Goal: Task Accomplishment & Management: Manage account settings

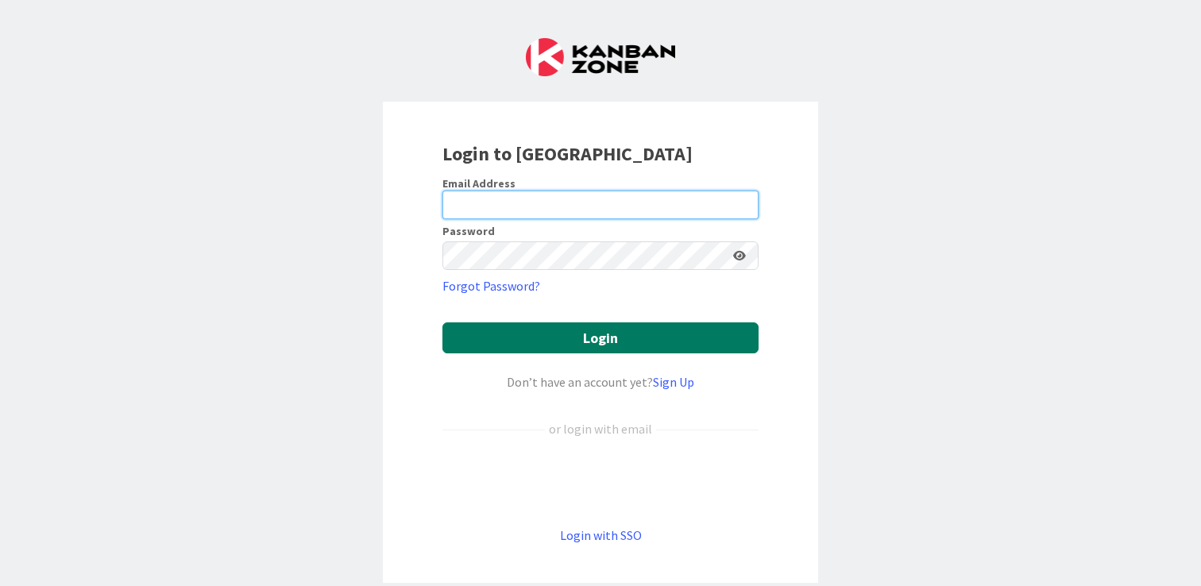
type input "[PERSON_NAME][EMAIL_ADDRESS][DOMAIN_NAME]"
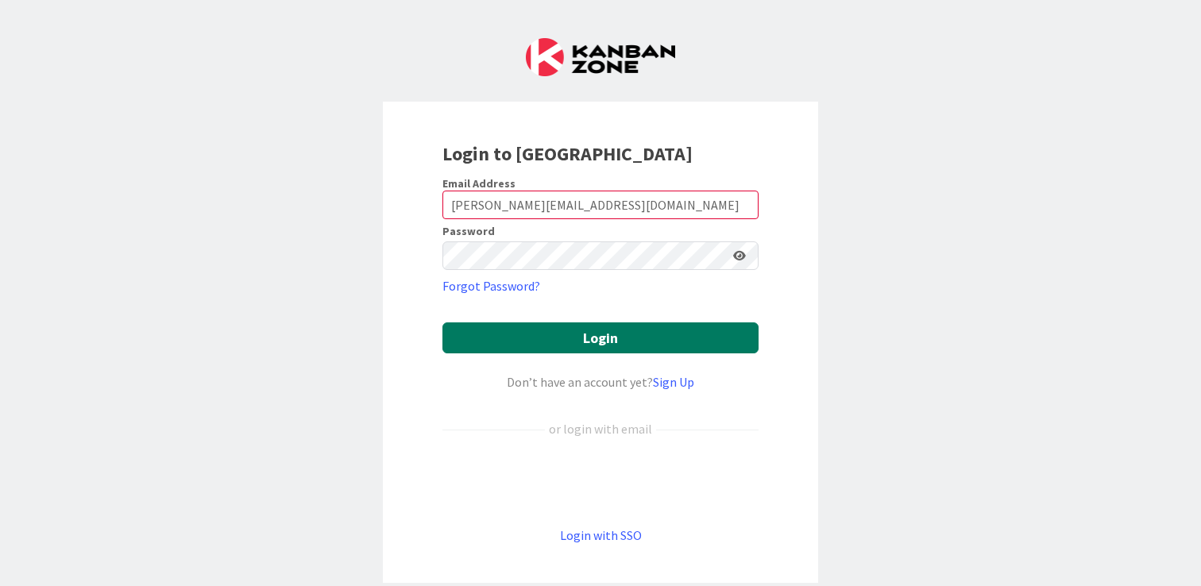
click at [561, 338] on button "Login" at bounding box center [600, 337] width 316 height 31
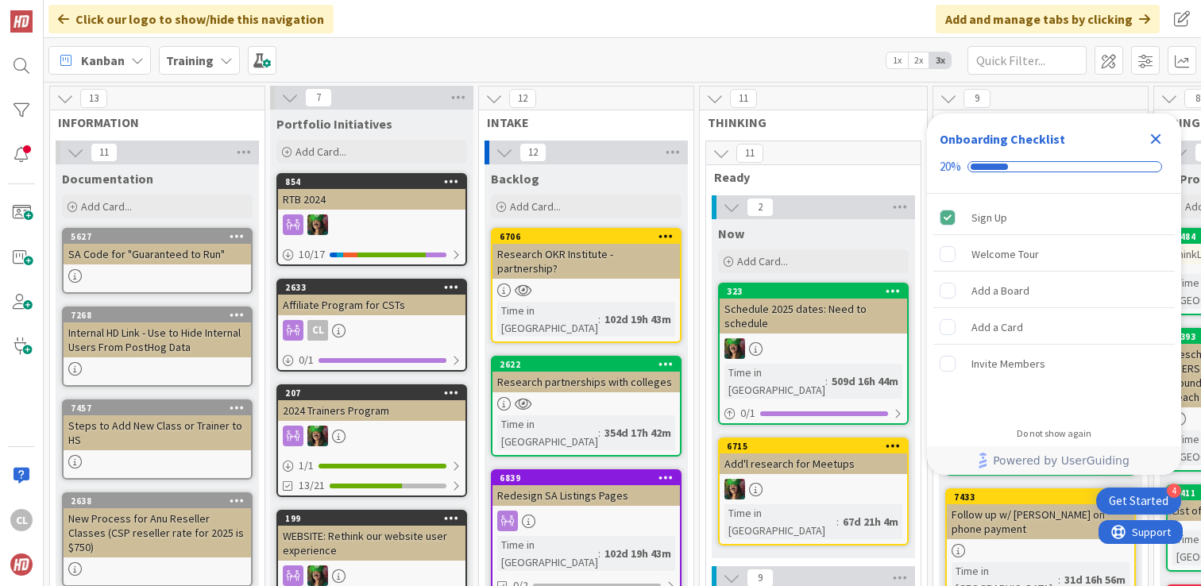
click at [1152, 137] on icon "Close Checklist" at bounding box center [1156, 139] width 10 height 10
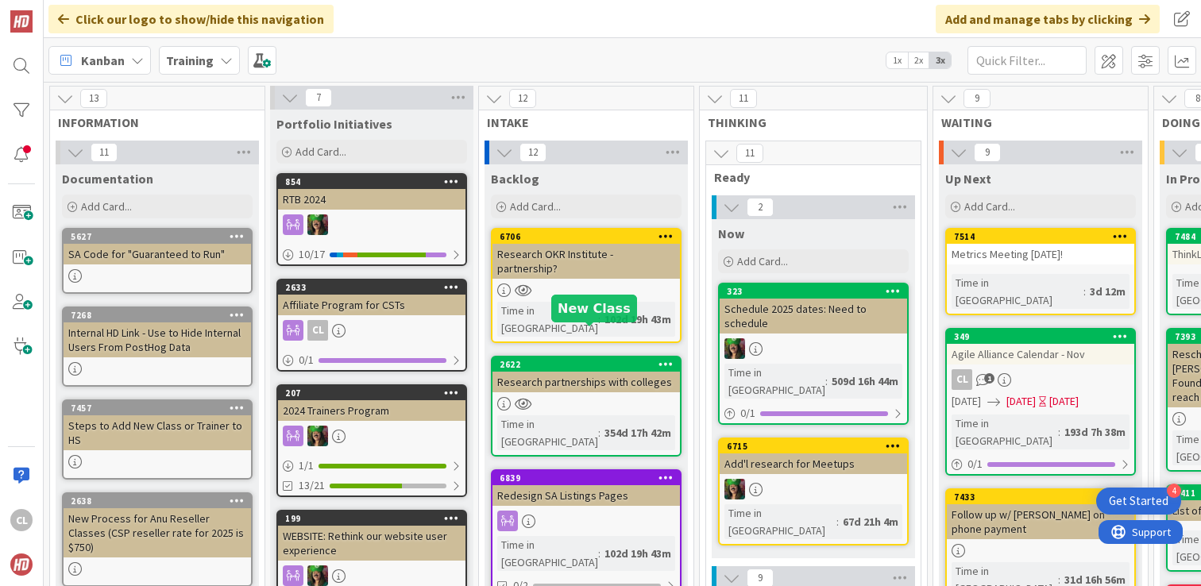
click at [205, 58] on b "Training" at bounding box center [190, 60] width 48 height 16
click at [203, 60] on b "Training" at bounding box center [190, 60] width 48 height 16
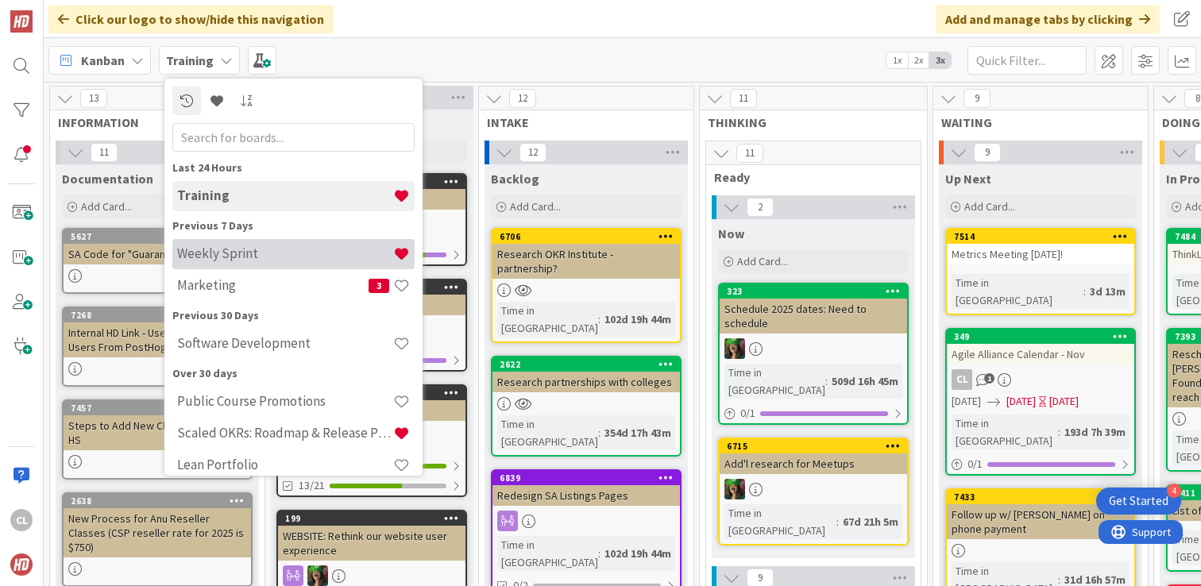
click at [260, 250] on h4 "Weekly Sprint" at bounding box center [285, 253] width 216 height 16
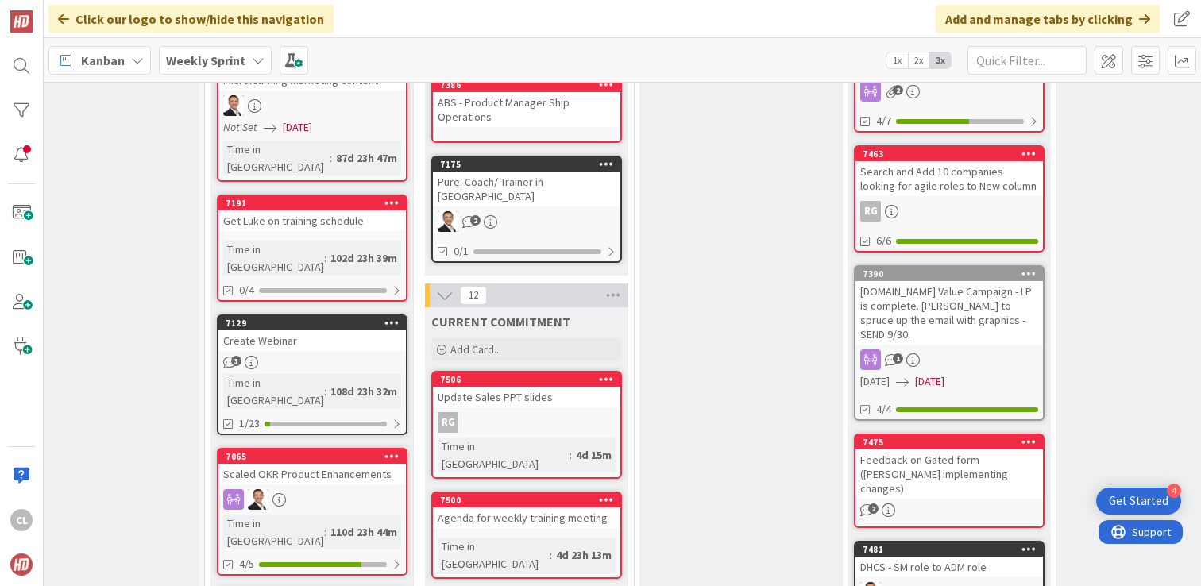
scroll to position [544, 54]
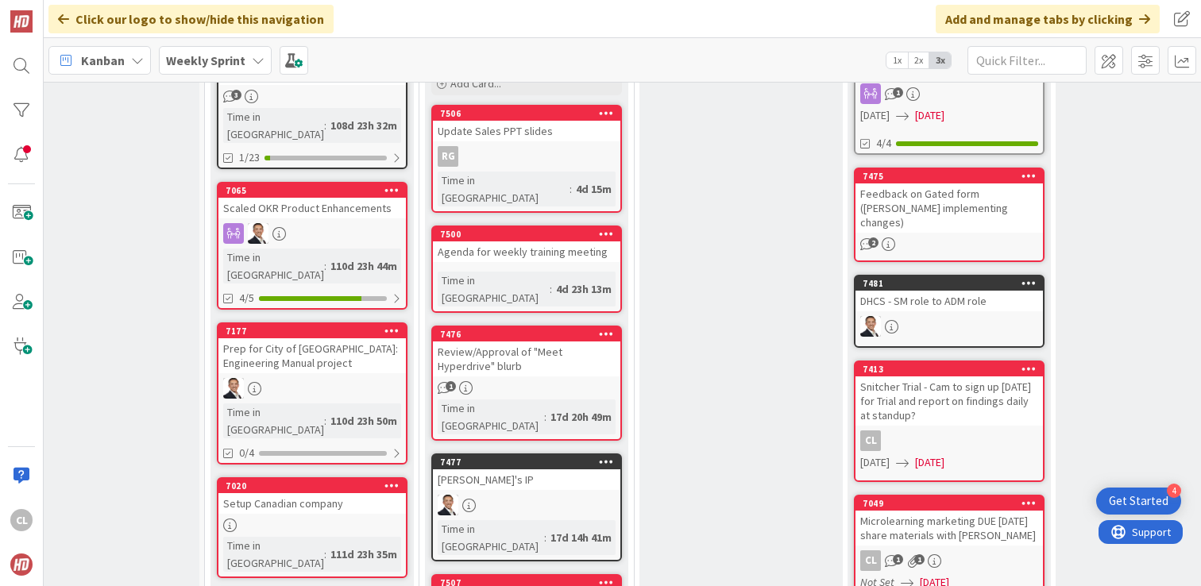
scroll to position [814, 53]
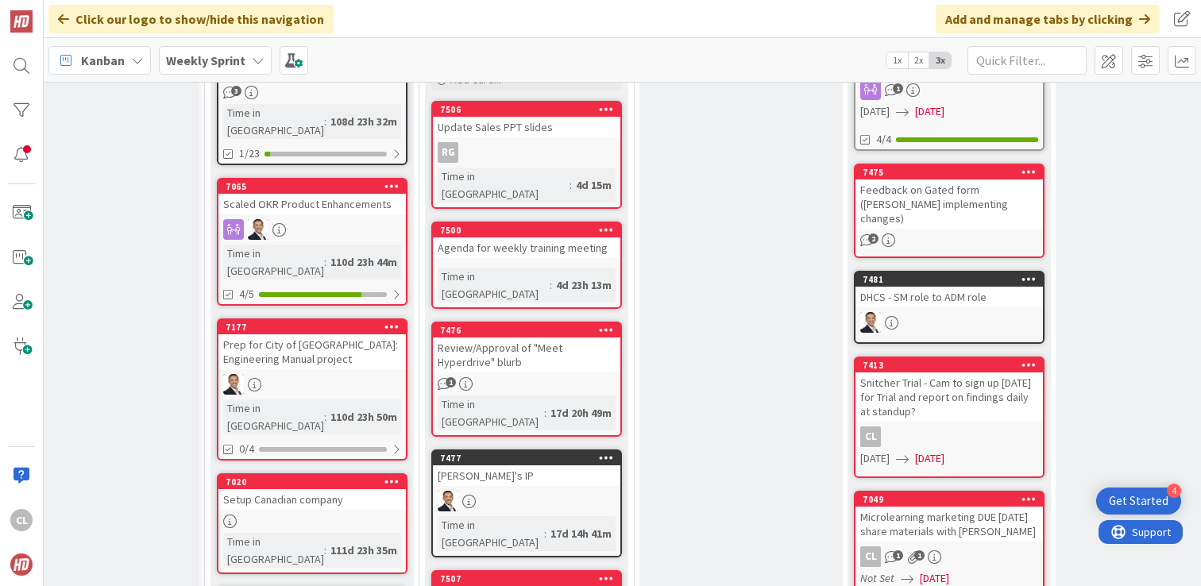
click at [531, 227] on div "7500 Agenda for weekly training meeting Time in [GEOGRAPHIC_DATA] : 4d 23h 13m" at bounding box center [526, 265] width 191 height 87
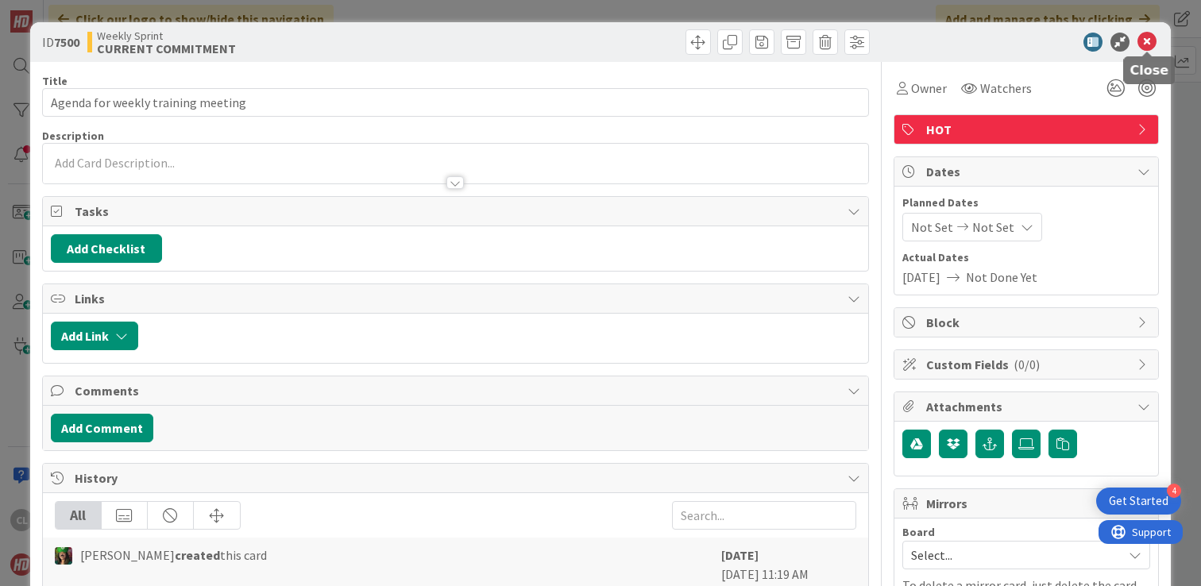
click at [1152, 45] on icon at bounding box center [1146, 42] width 19 height 19
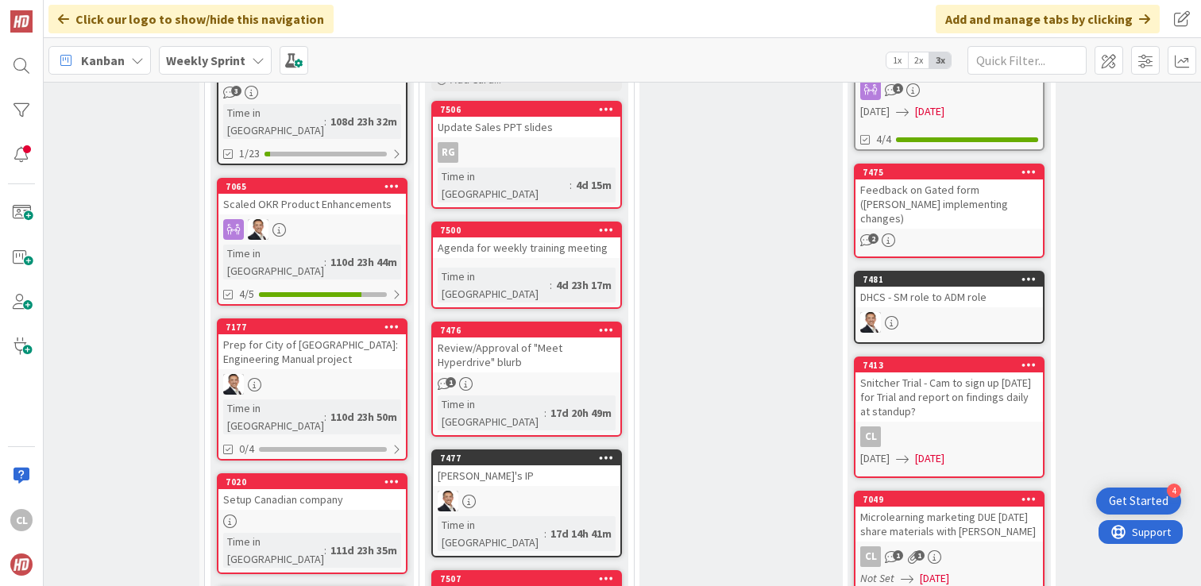
click at [559, 223] on div "7500" at bounding box center [526, 230] width 187 height 14
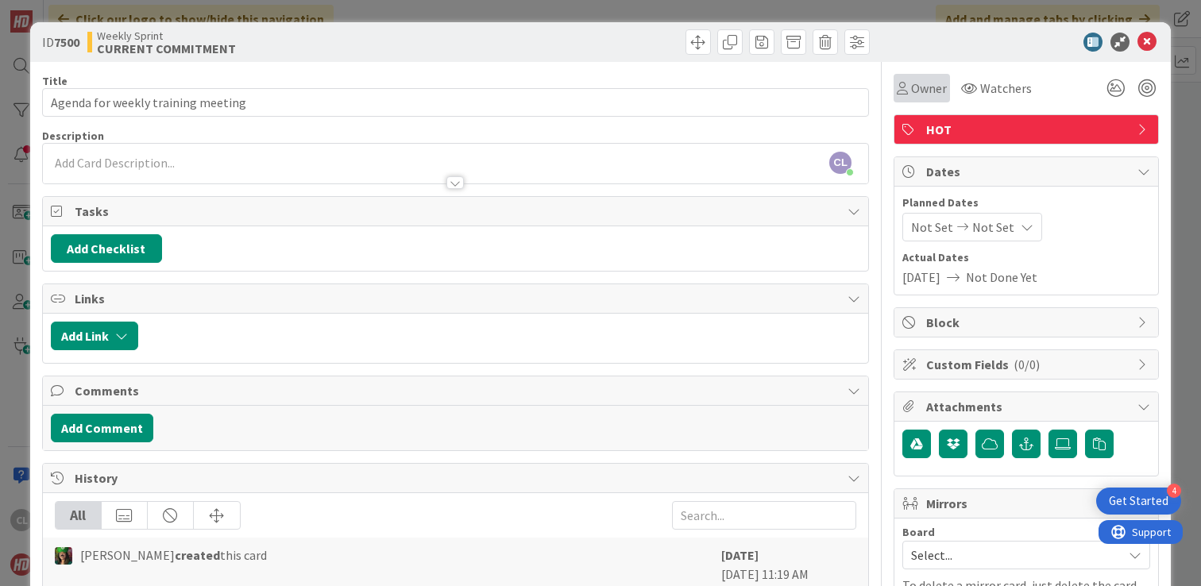
click at [935, 90] on span "Owner" at bounding box center [929, 88] width 36 height 19
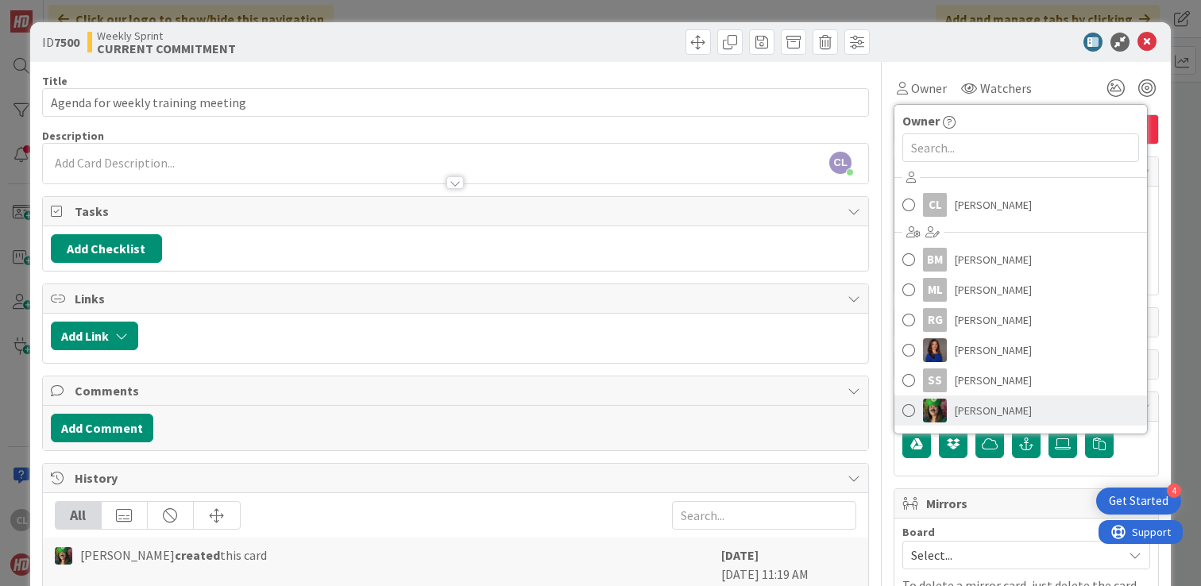
click at [953, 411] on link "[PERSON_NAME]" at bounding box center [1020, 410] width 253 height 30
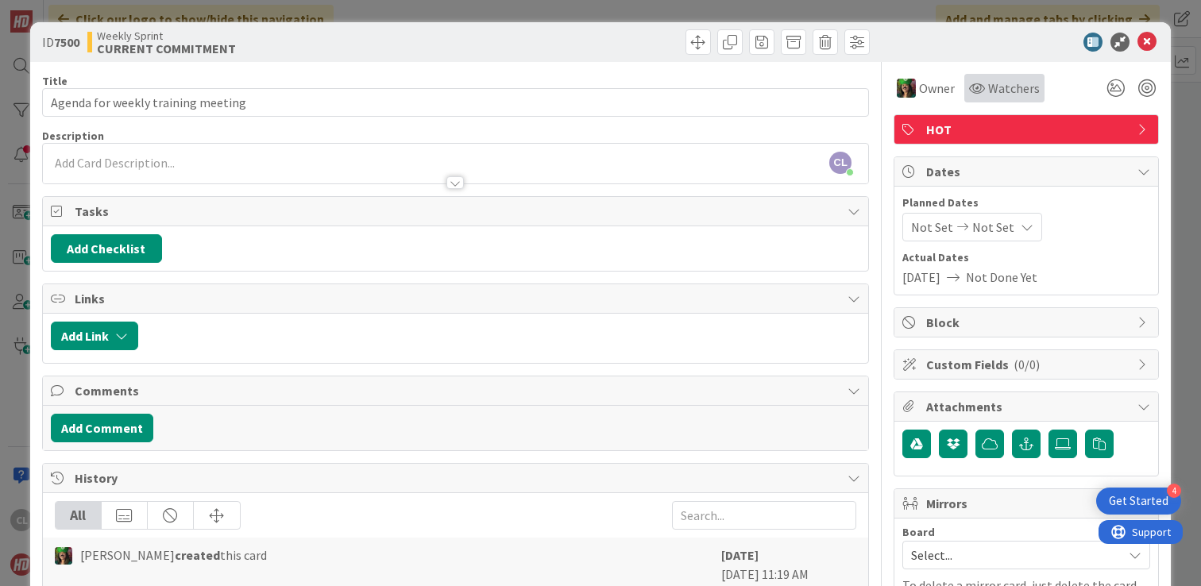
click at [998, 91] on span "Watchers" at bounding box center [1014, 88] width 52 height 19
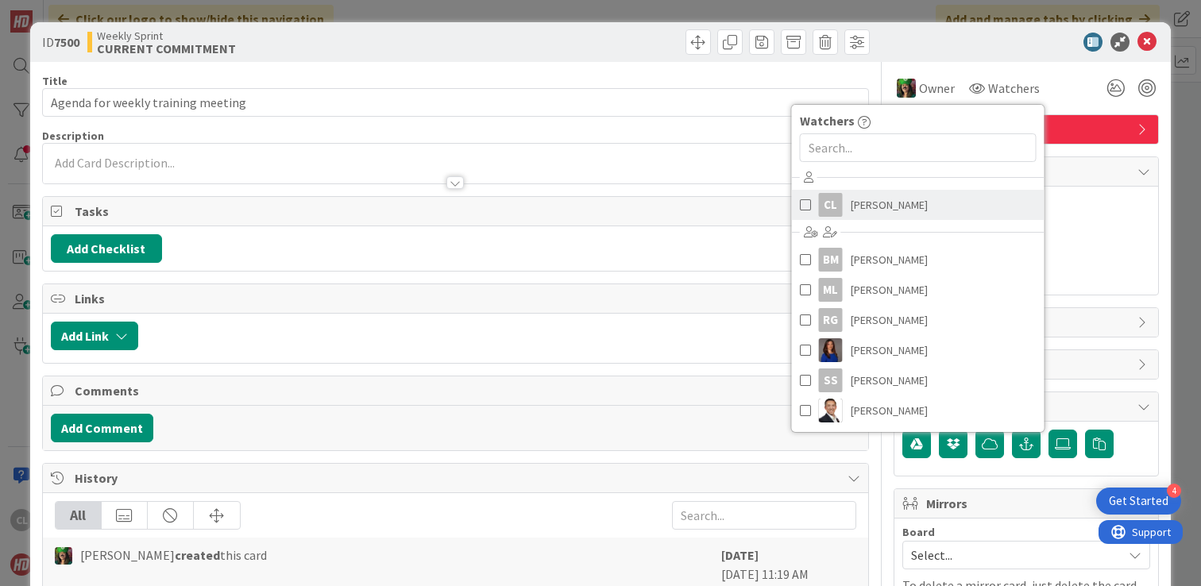
click at [901, 215] on span "[PERSON_NAME]" at bounding box center [888, 205] width 77 height 24
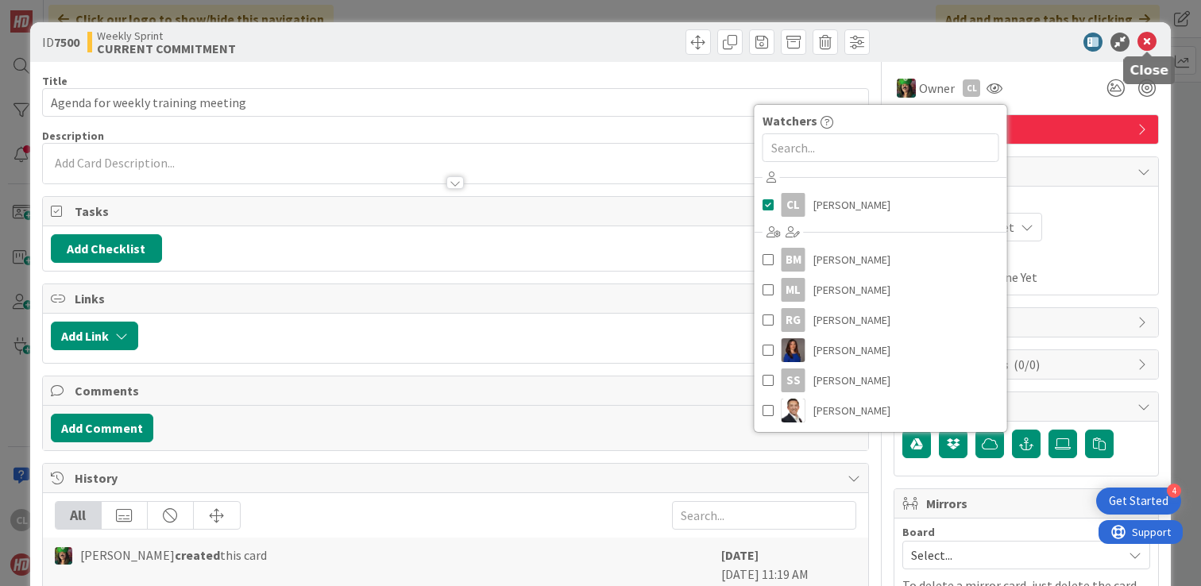
click at [1147, 40] on icon at bounding box center [1146, 42] width 19 height 19
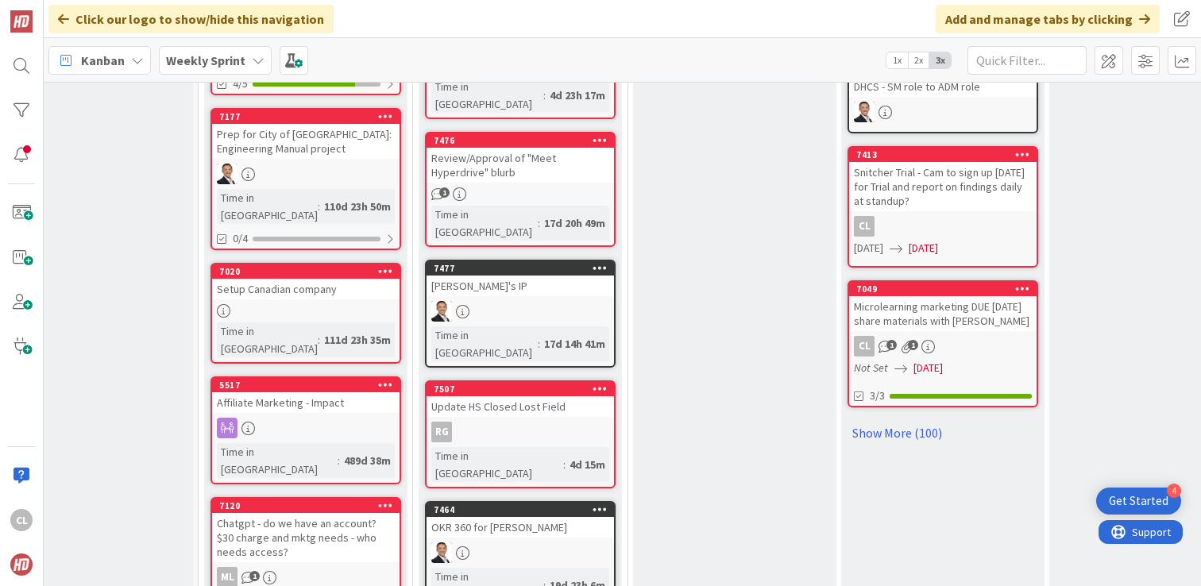
scroll to position [1030, 60]
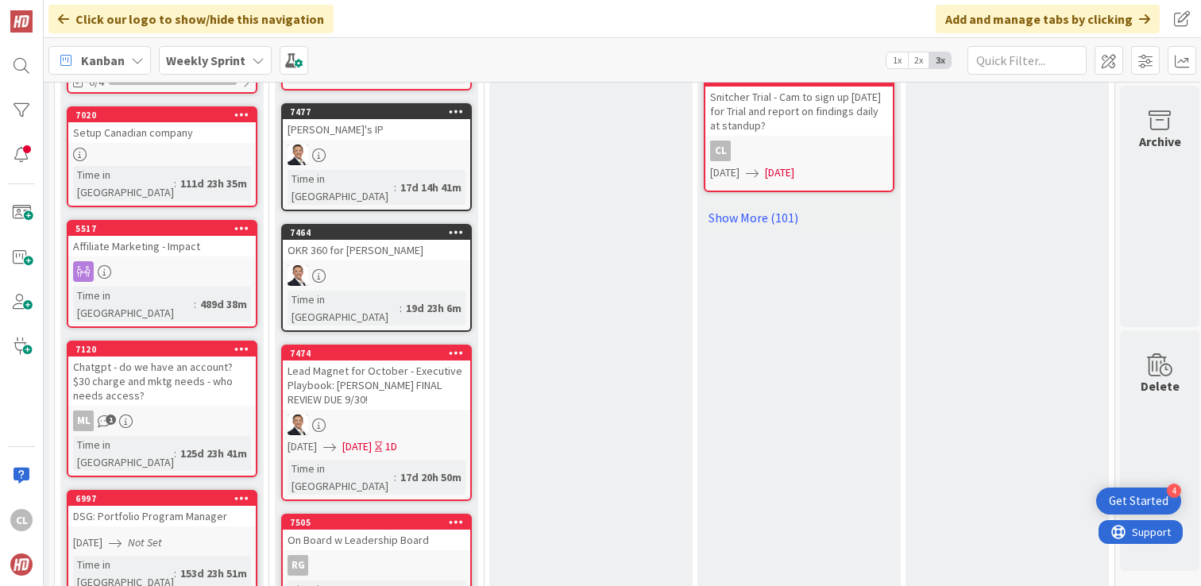
scroll to position [1192, 202]
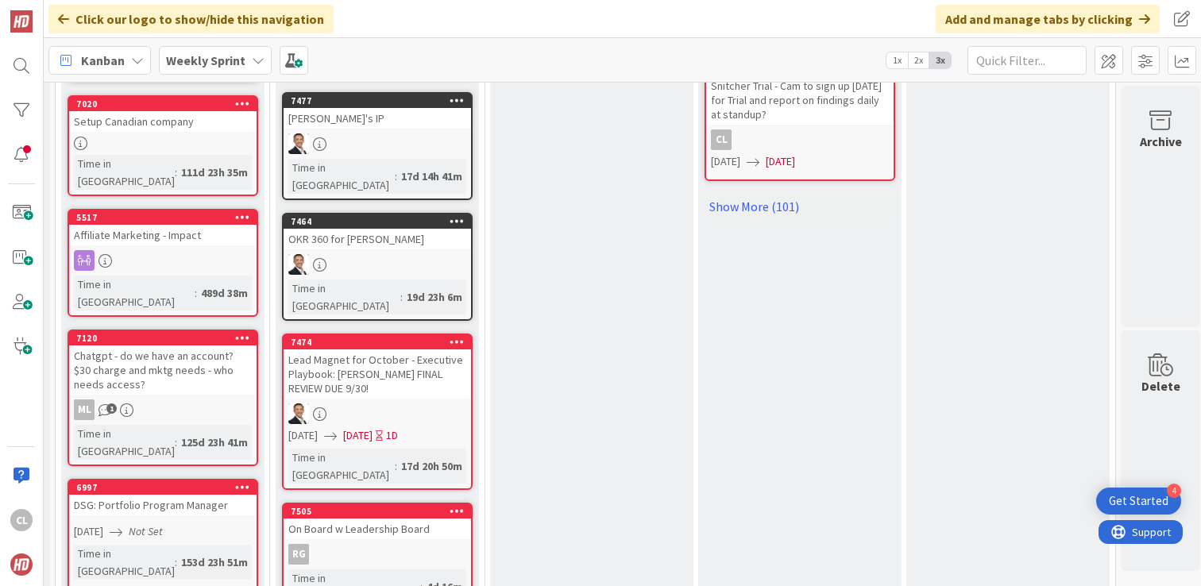
click at [405, 334] on div "7474 Lead Magnet for October - Executive Playbook: [PERSON_NAME] FINAL REVIEW D…" at bounding box center [377, 412] width 191 height 156
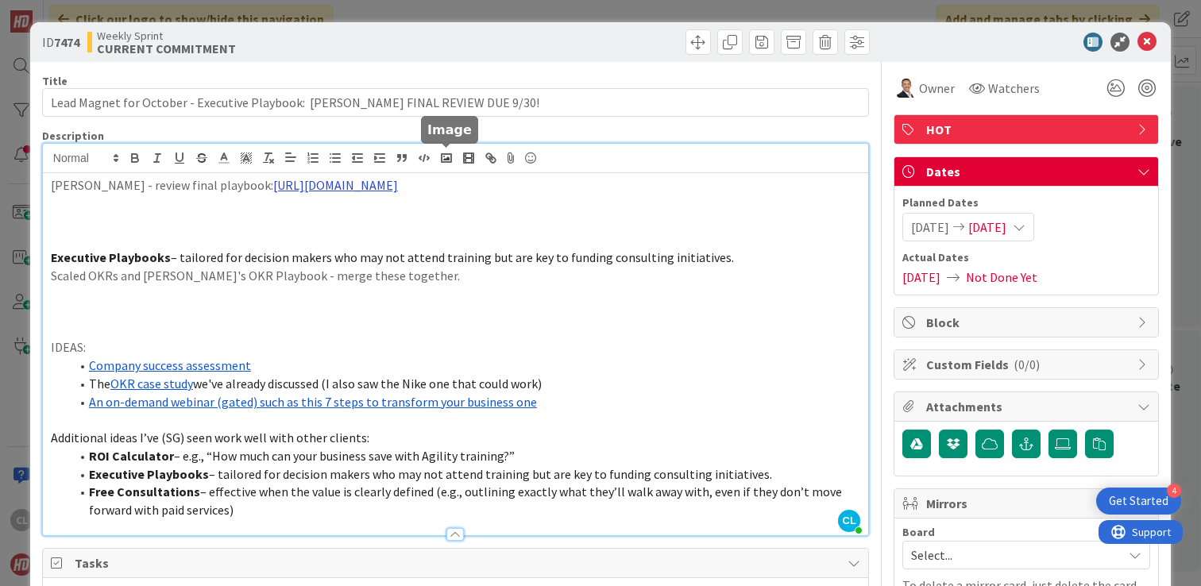
click at [436, 160] on div "[PERSON_NAME] [PERSON_NAME] just joined [PERSON_NAME] - review final playbook: …" at bounding box center [455, 339] width 825 height 391
click at [414, 212] on link "[URL][DOMAIN_NAME]" at bounding box center [389, 216] width 109 height 21
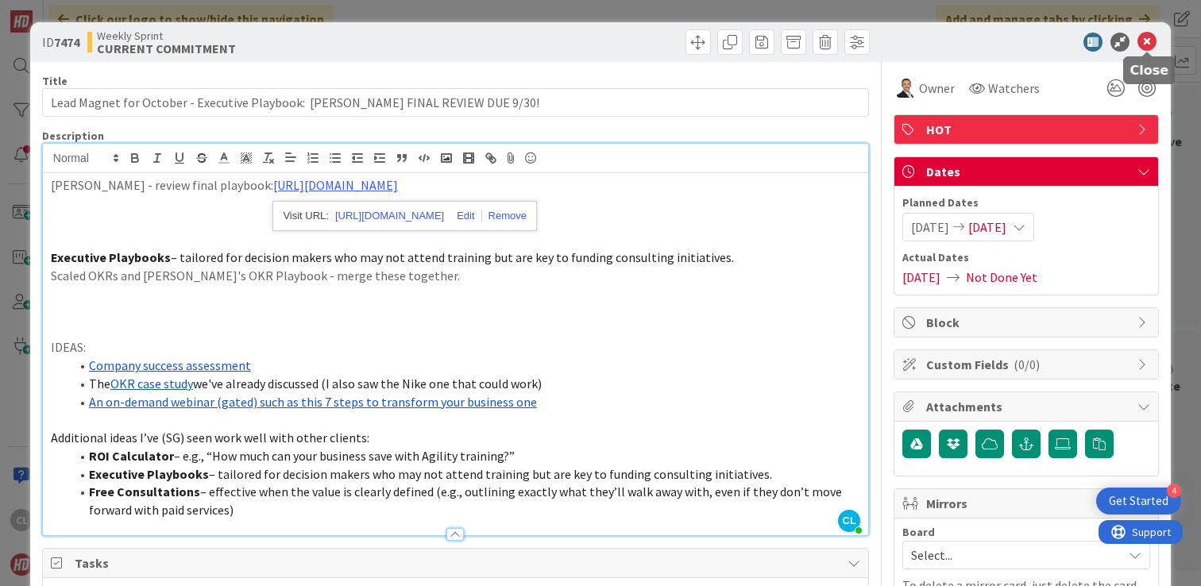
click at [1143, 40] on icon at bounding box center [1146, 42] width 19 height 19
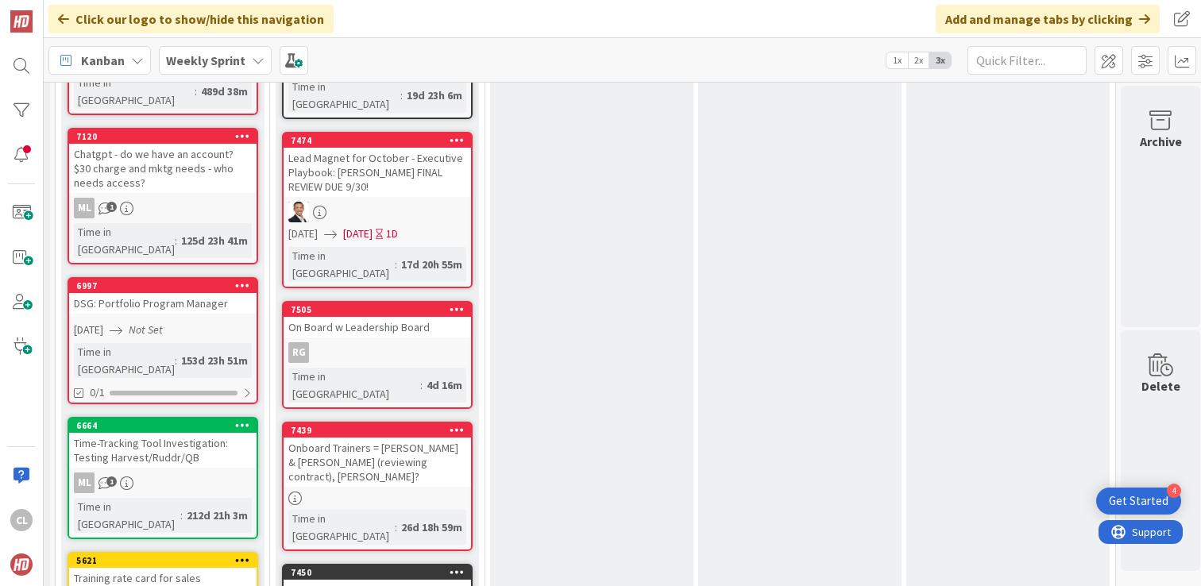
scroll to position [1399, 202]
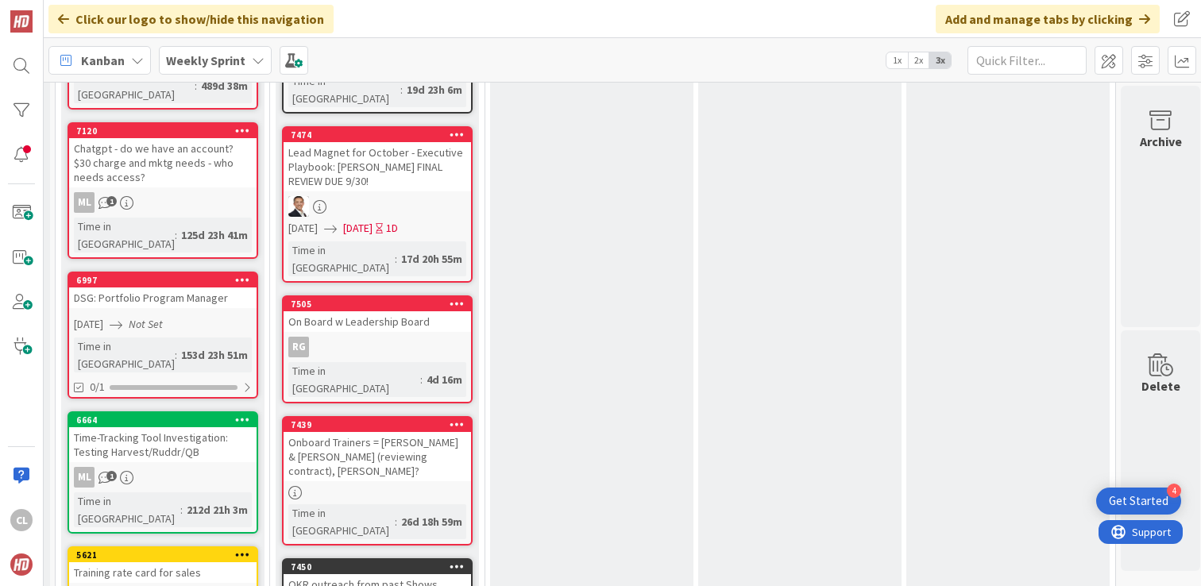
click at [403, 311] on div "On Board w Leadership Board" at bounding box center [376, 321] width 187 height 21
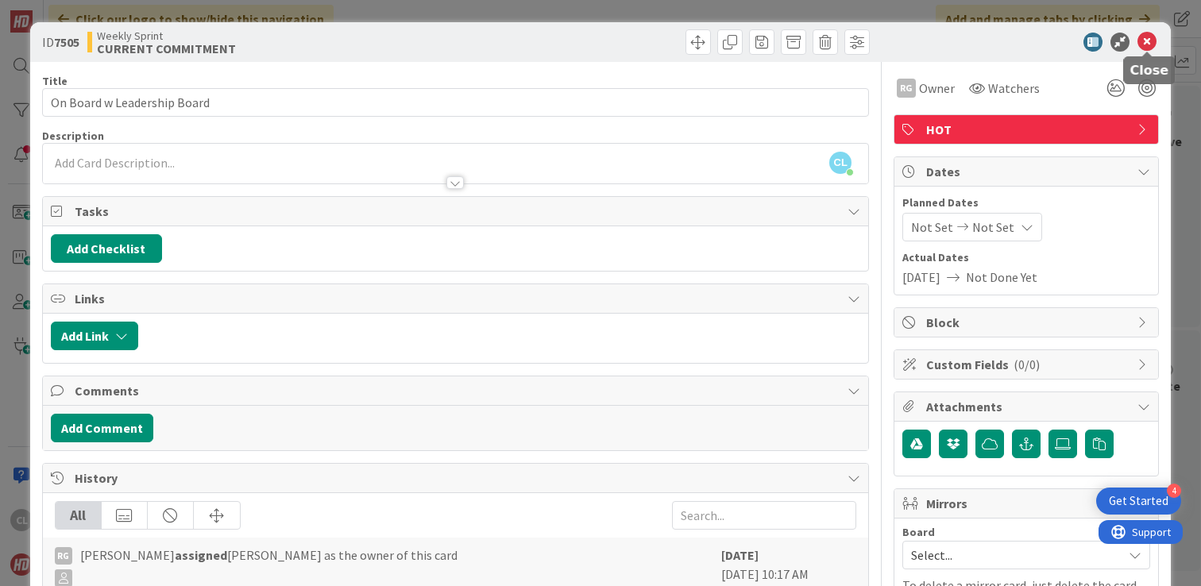
click at [1141, 40] on icon at bounding box center [1146, 42] width 19 height 19
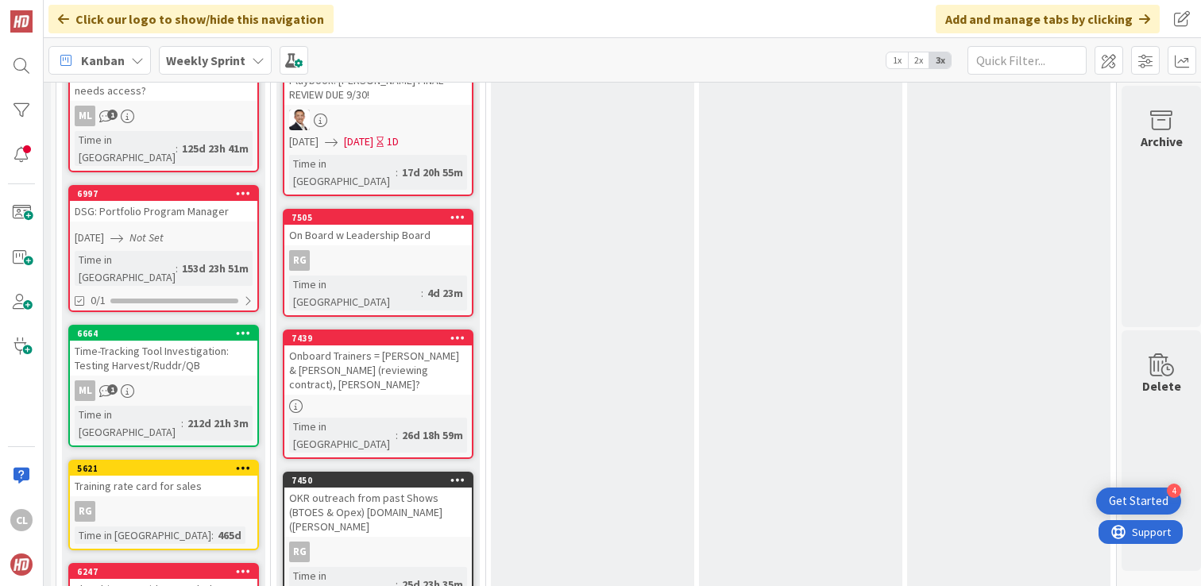
scroll to position [1536, 202]
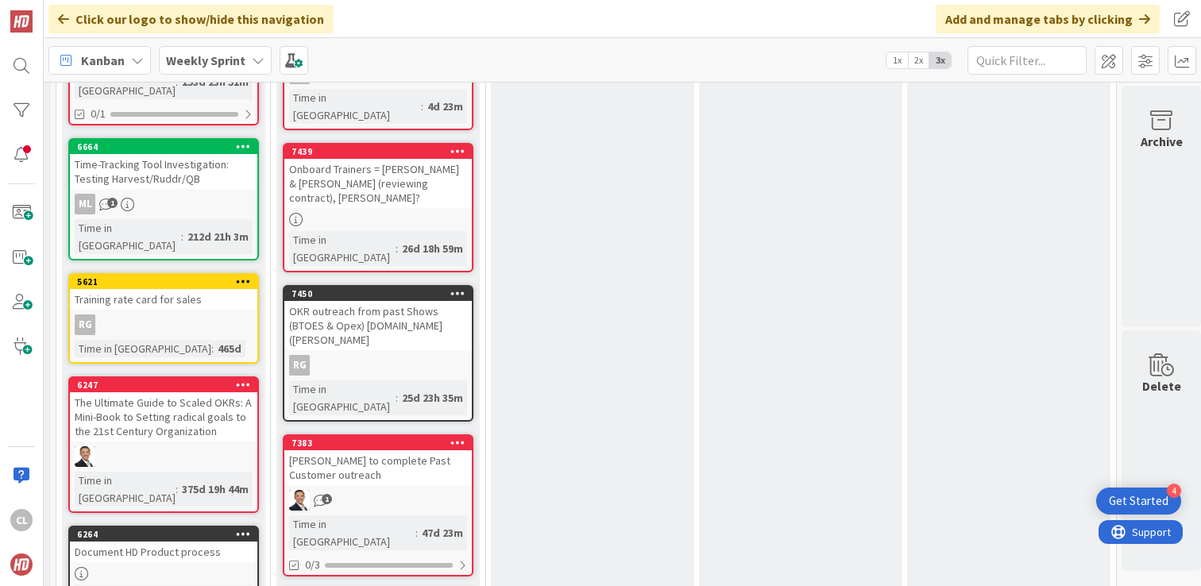
scroll to position [1679, 202]
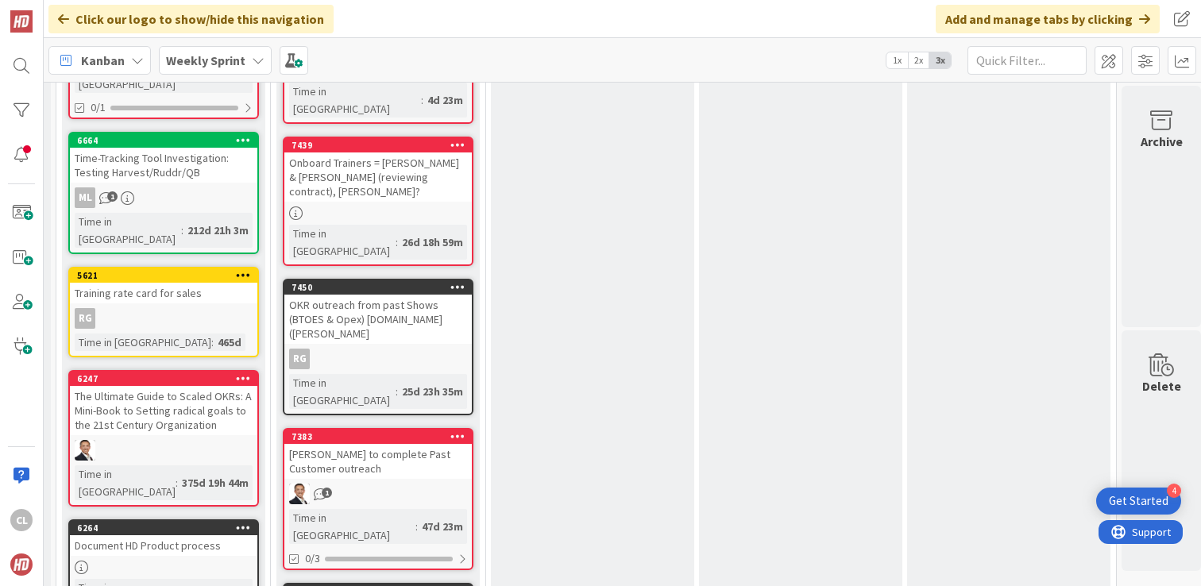
click at [341, 583] on link "Show More (1)" at bounding box center [378, 595] width 191 height 25
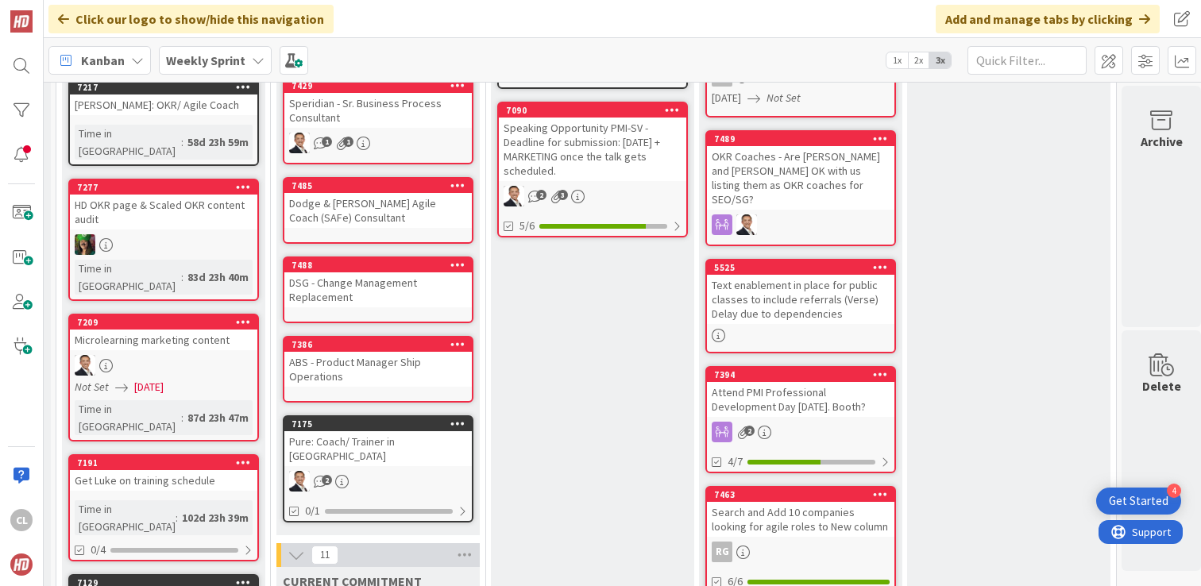
scroll to position [291, 202]
